Goal: Task Accomplishment & Management: Manage account settings

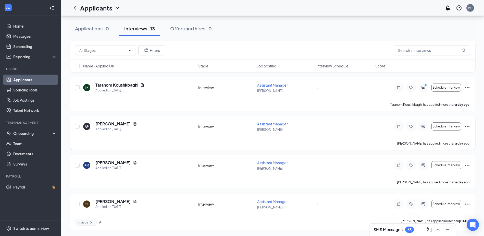
scroll to position [362, 0]
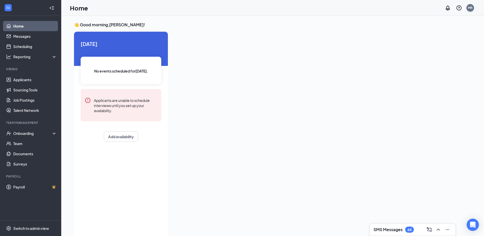
click at [472, 8] on div "MR" at bounding box center [470, 8] width 5 height 4
drag, startPoint x: 325, startPoint y: 88, endPoint x: 301, endPoint y: 86, distance: 23.7
click at [321, 88] on div at bounding box center [315, 133] width 286 height 203
click at [30, 78] on link "Applicants" at bounding box center [35, 80] width 44 height 10
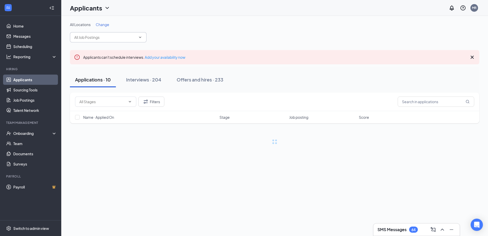
click at [111, 32] on span at bounding box center [108, 37] width 77 height 10
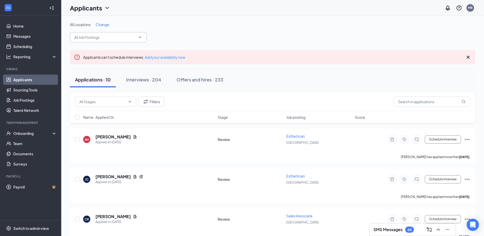
click at [111, 38] on input "text" at bounding box center [105, 37] width 62 height 6
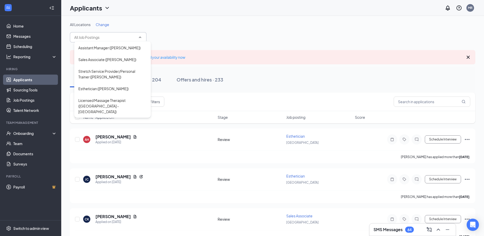
scroll to position [128, 0]
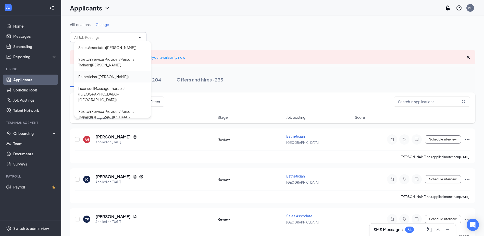
click at [115, 74] on div "Esthetician (Belle Meade)" at bounding box center [103, 77] width 50 height 6
type input "Esthetician (Belle Meade)"
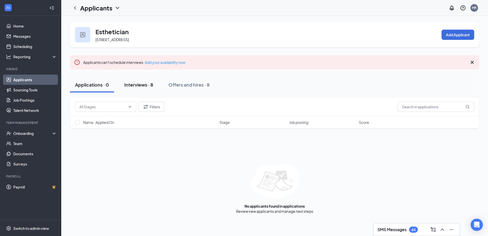
click at [144, 85] on div "Interviews · 8" at bounding box center [138, 84] width 29 height 6
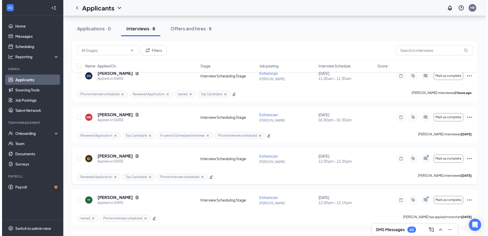
scroll to position [219, 0]
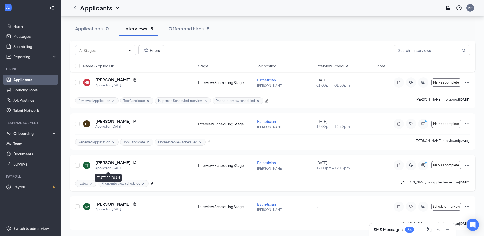
click at [125, 163] on h5 "Thamantha Thomas" at bounding box center [113, 163] width 35 height 6
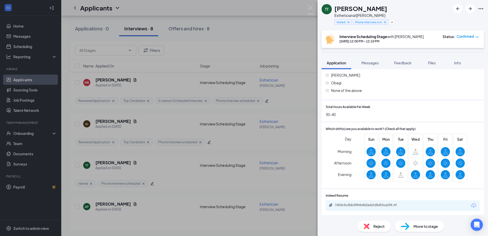
scroll to position [230, 0]
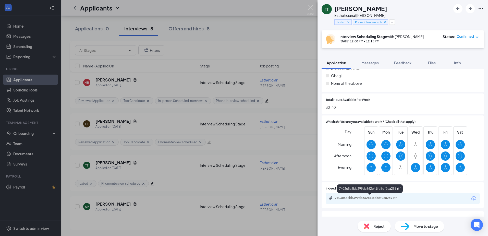
click at [376, 200] on div "7403c5c2bb399dc862e41fd5df2ca259.rtf" at bounding box center [371, 198] width 72 height 4
click at [481, 102] on div "Collapse all Application Phone +1 (615) 606-5955 Email thamanthathomas89@gmail.…" at bounding box center [403, 142] width 171 height 147
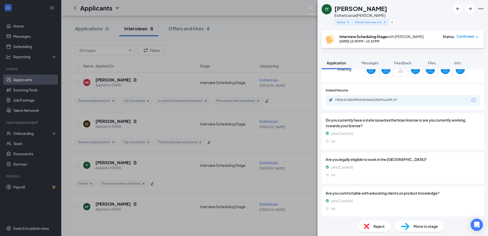
scroll to position [332, 0]
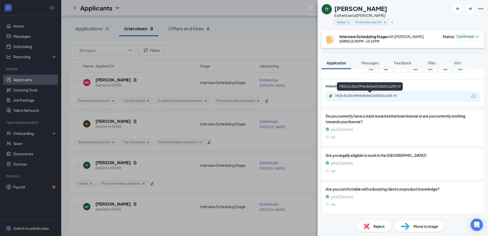
click at [381, 93] on div "7403c5c2bb399dc862e41fd5df2ca259.rtf" at bounding box center [403, 96] width 154 height 11
click at [379, 95] on div "7403c5c2bb399dc862e41fd5df2ca259.rtf" at bounding box center [371, 96] width 72 height 4
click at [312, 8] on img at bounding box center [310, 10] width 6 height 10
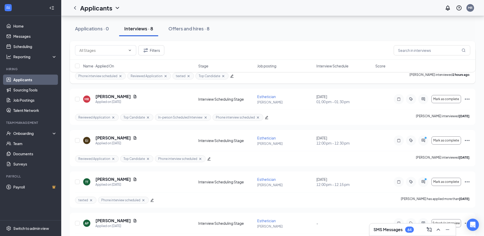
scroll to position [194, 0]
